Goal: Communication & Community: Connect with others

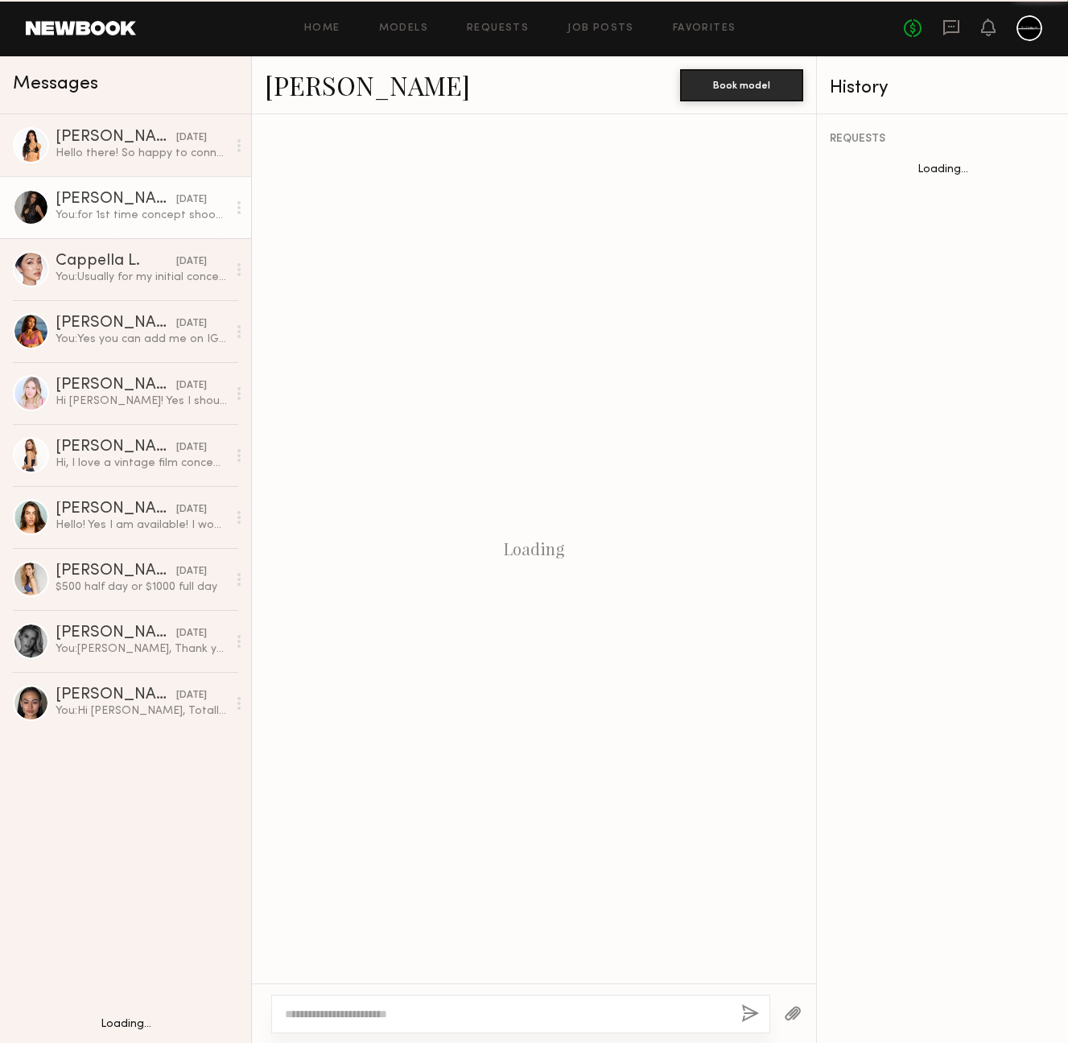
scroll to position [696, 0]
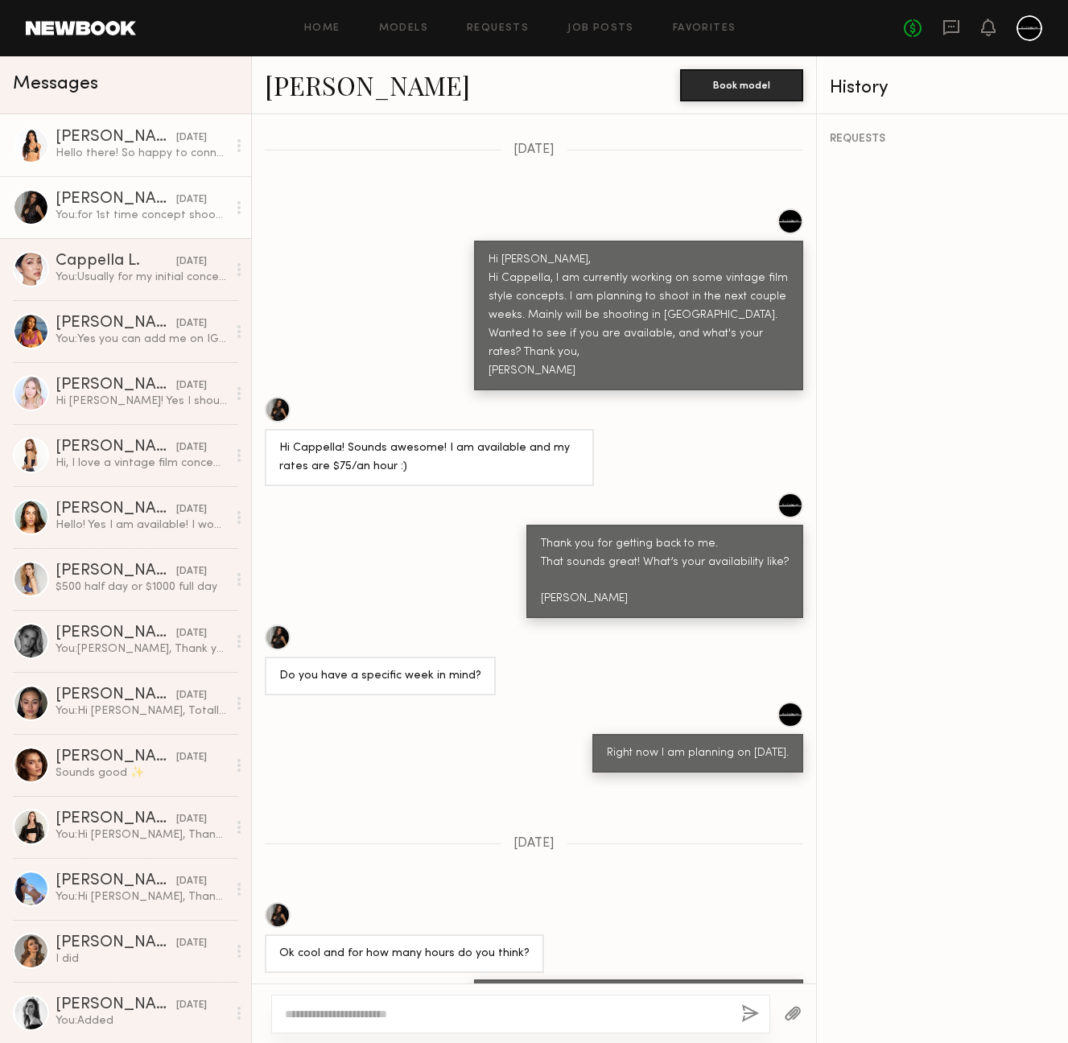
click at [98, 150] on div "Hello there! So happy to connect with you, just followed you on IG - would love…" at bounding box center [141, 153] width 171 height 15
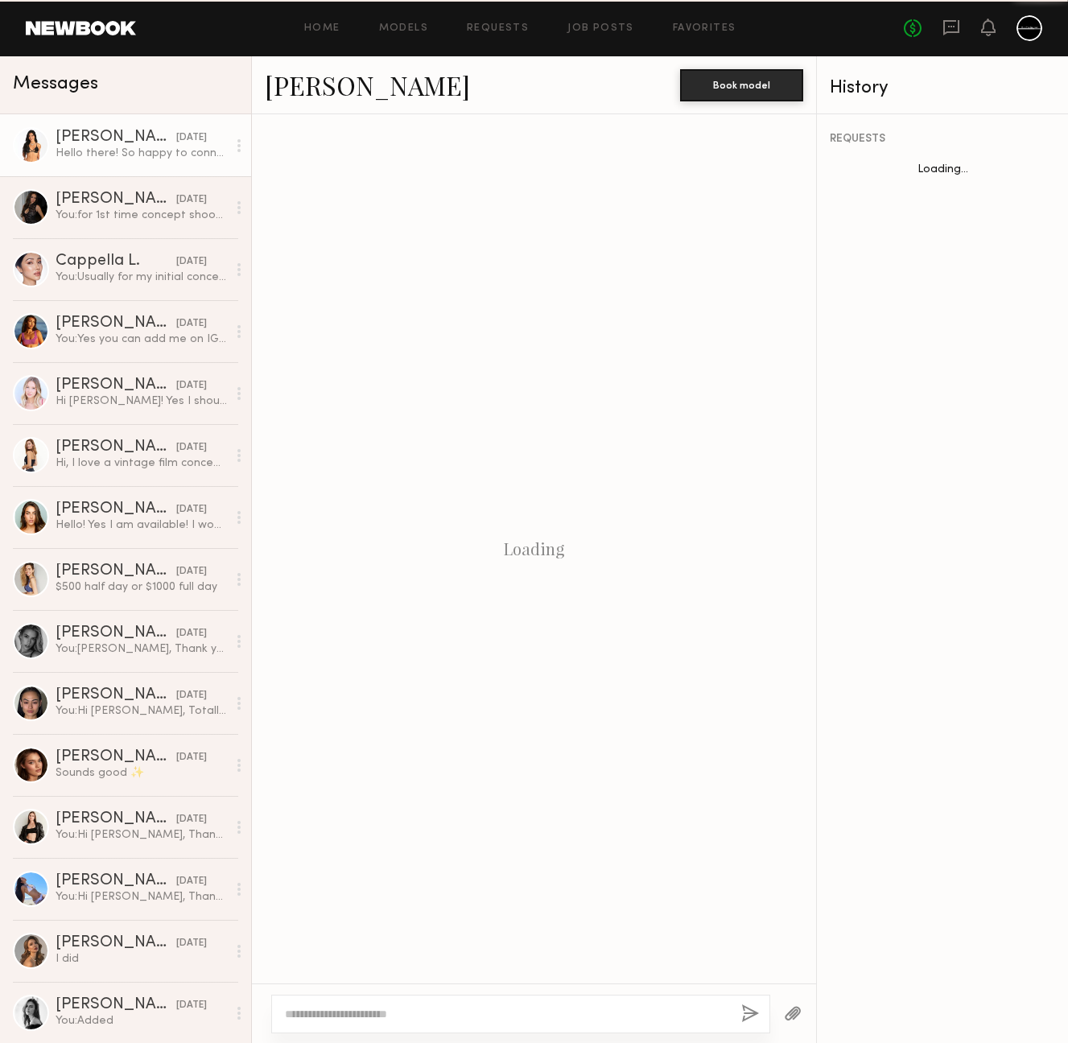
scroll to position [243, 0]
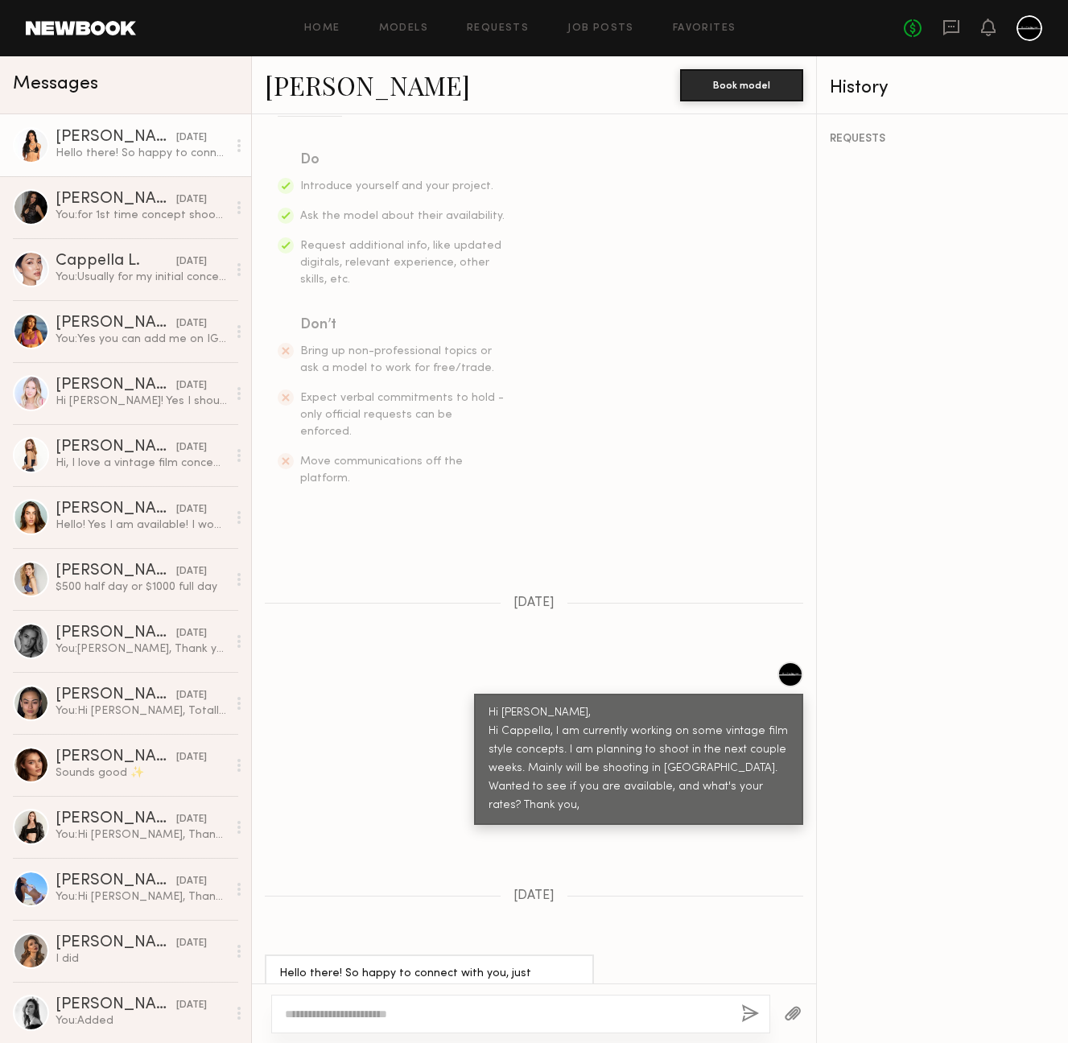
click at [401, 1008] on textarea at bounding box center [506, 1014] width 443 height 16
click at [113, 209] on div "You: for 1st time concept shoot, I usually try keep it around 2 to 3 hours." at bounding box center [141, 215] width 171 height 15
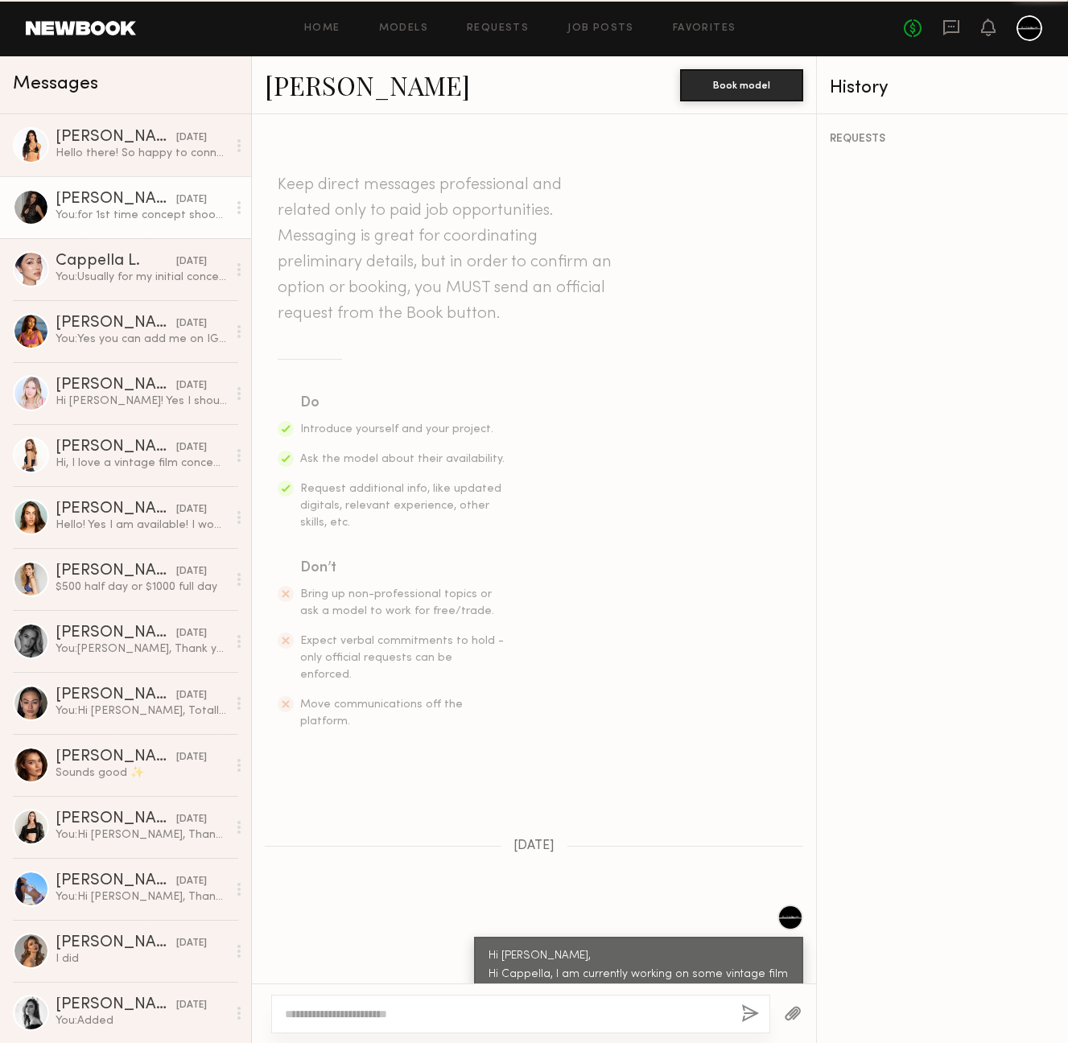
scroll to position [696, 0]
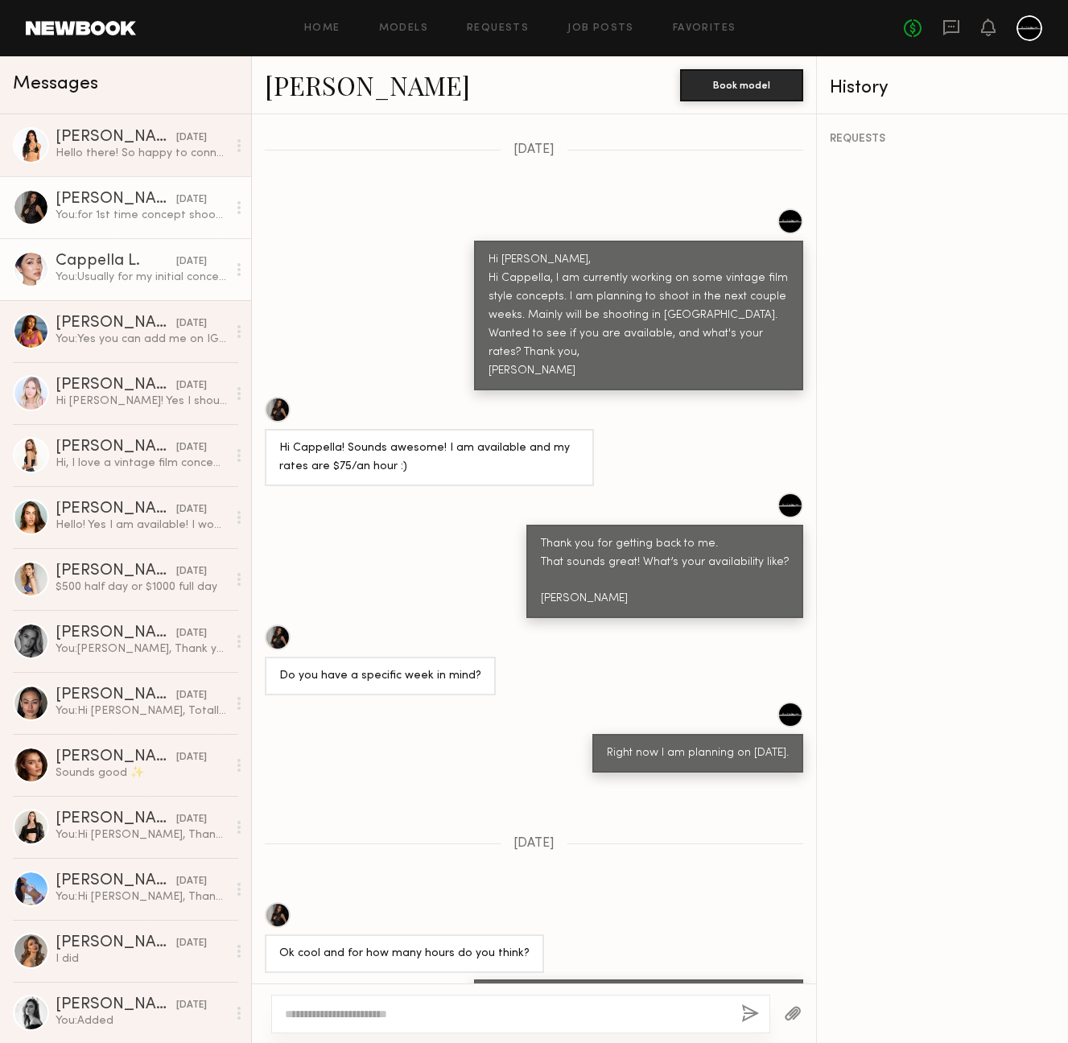
click at [106, 269] on div "You: Usually for my initial concept shoots only takes about 2 hours or so. Espe…" at bounding box center [141, 276] width 171 height 15
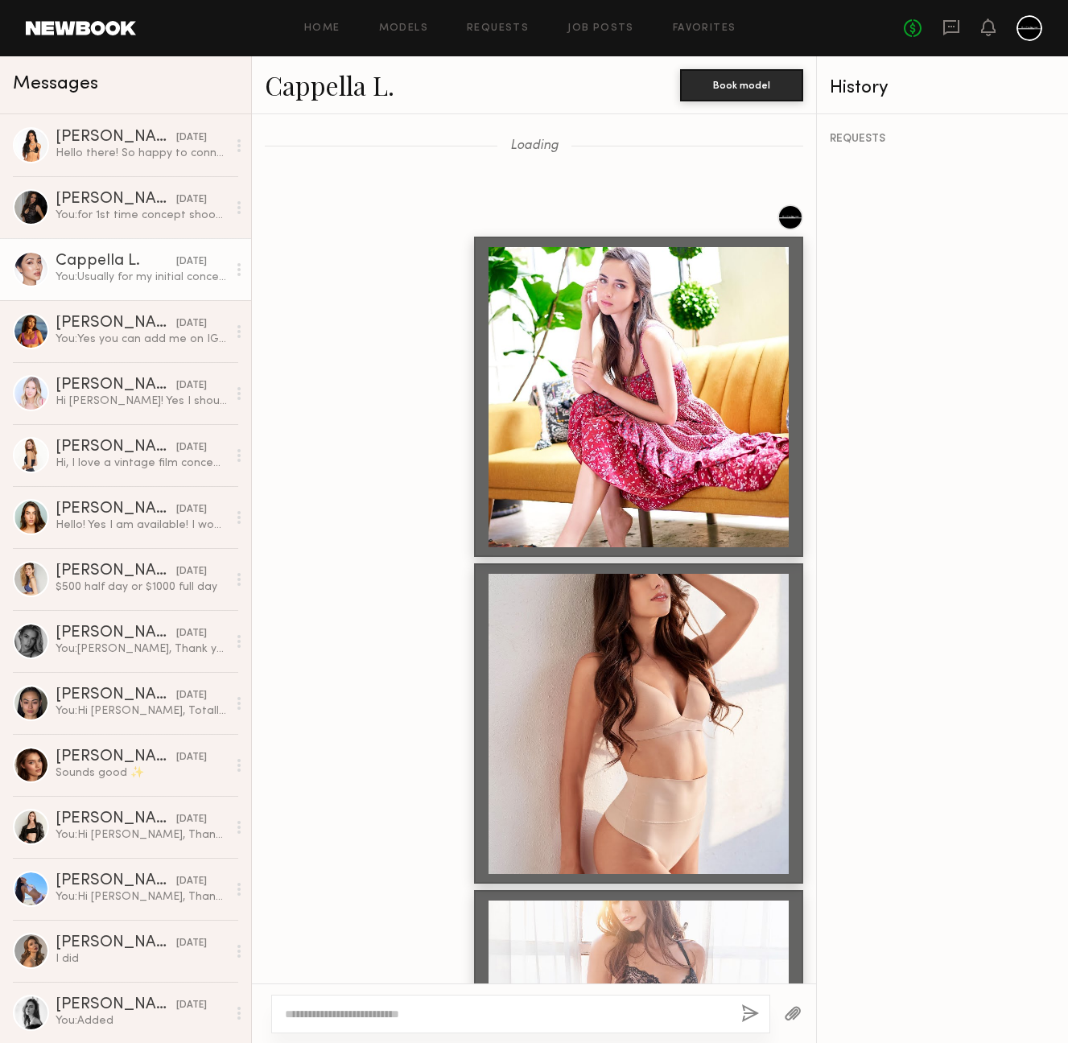
scroll to position [2014, 0]
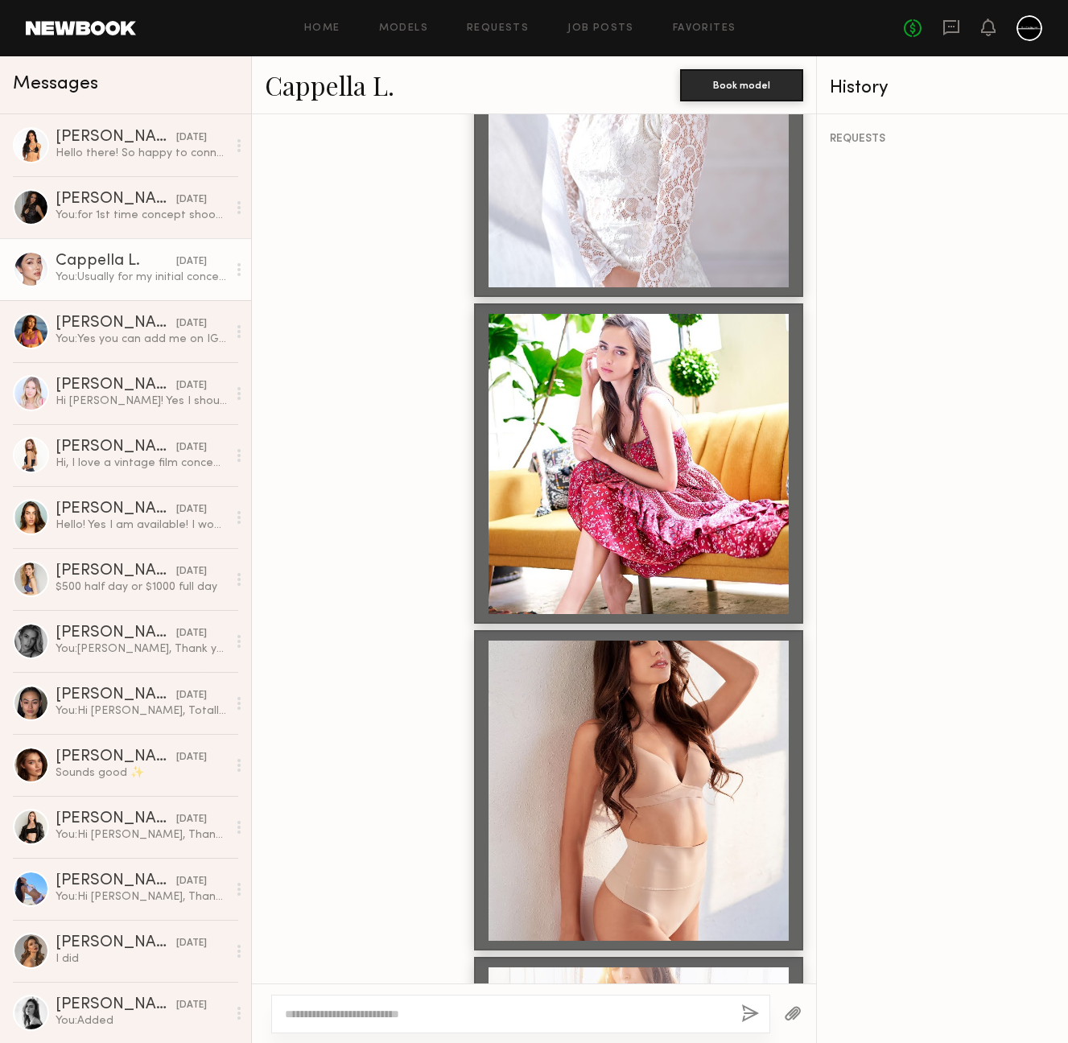
click at [333, 91] on link "Cappella L." at bounding box center [330, 85] width 130 height 35
